Goal: Task Accomplishment & Management: Use online tool/utility

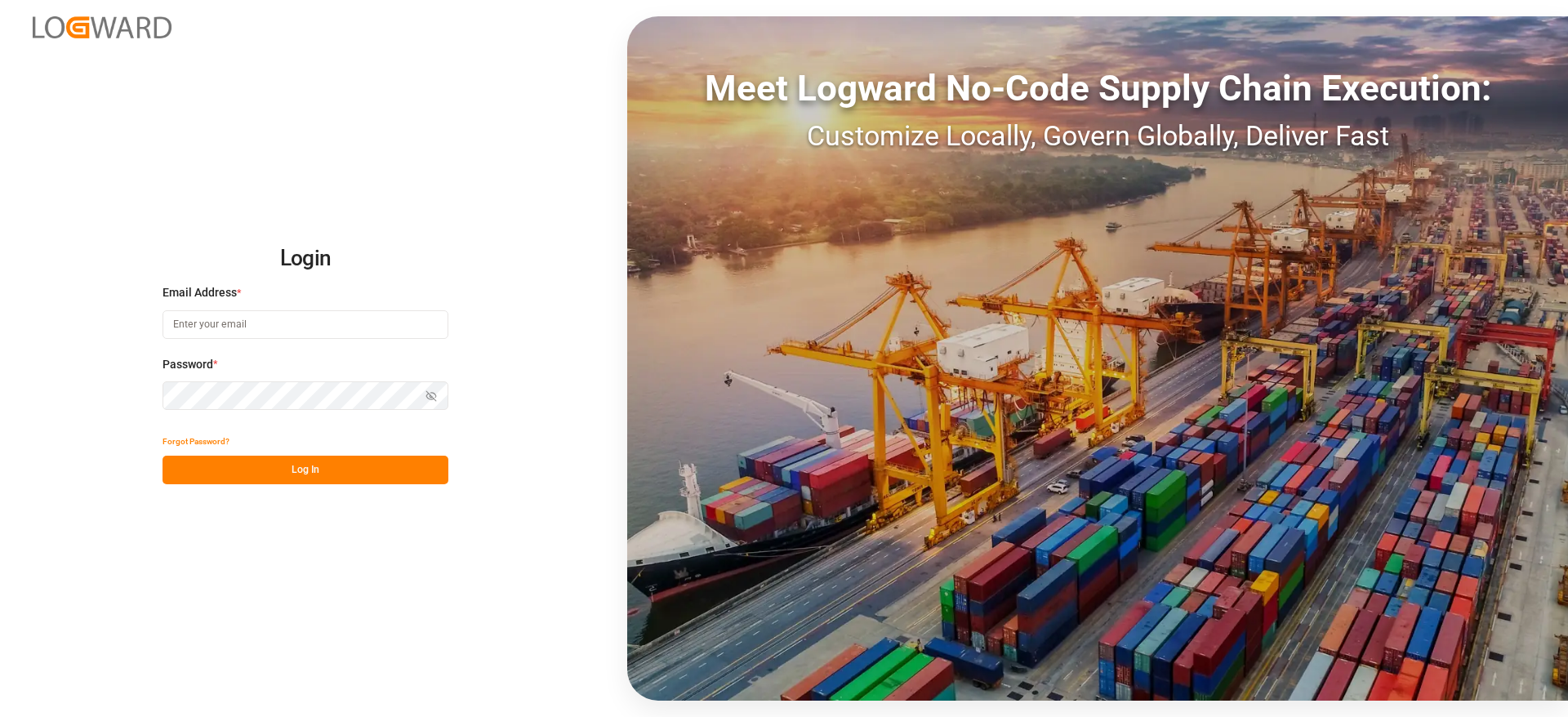
click at [297, 323] on input at bounding box center [306, 324] width 286 height 29
type input "[PERSON_NAME][DOMAIN_NAME][EMAIL_ADDRESS][DOMAIN_NAME]"
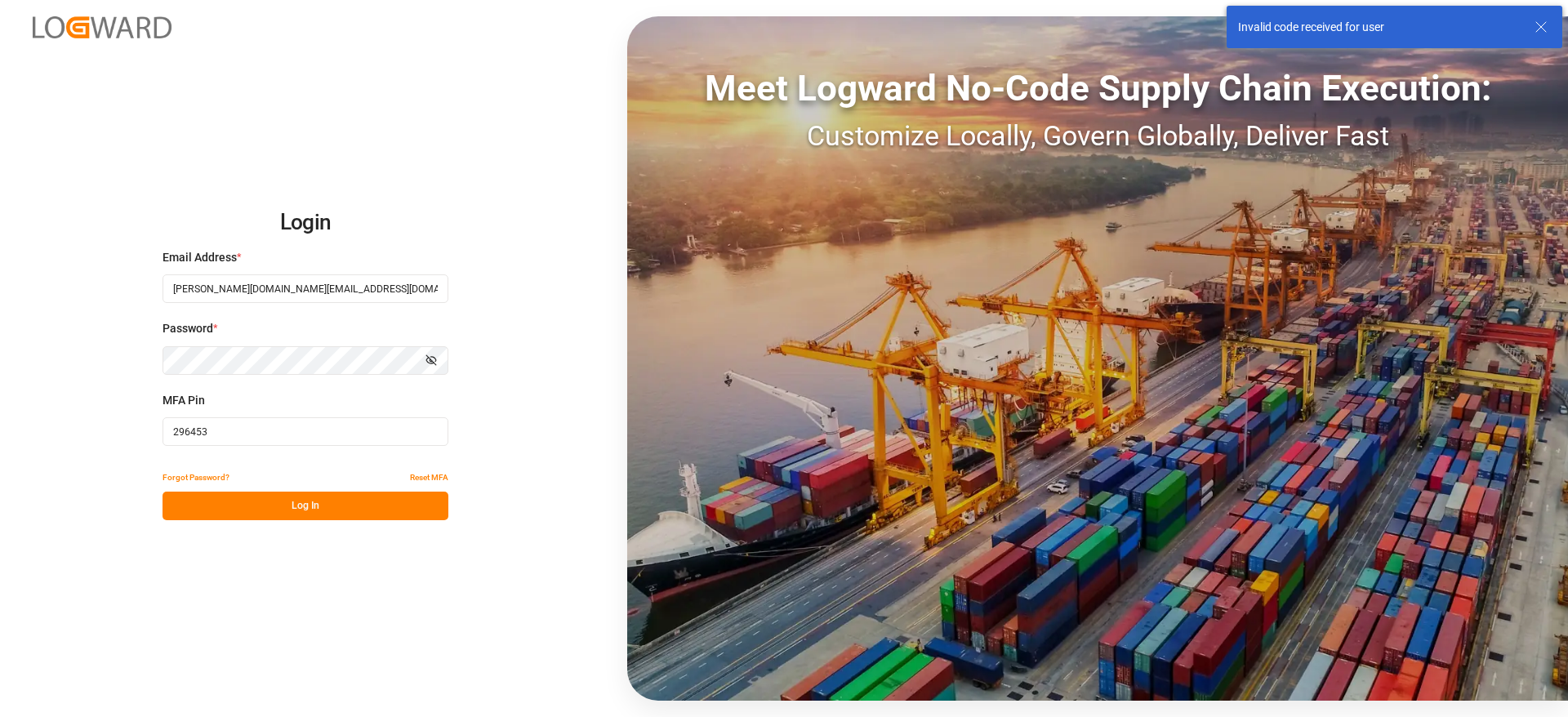
click at [201, 437] on input "296453" at bounding box center [306, 431] width 286 height 29
paste input "823695"
type input "823695"
click at [257, 510] on button "Log In" at bounding box center [306, 505] width 286 height 29
